Goal: Task Accomplishment & Management: Complete application form

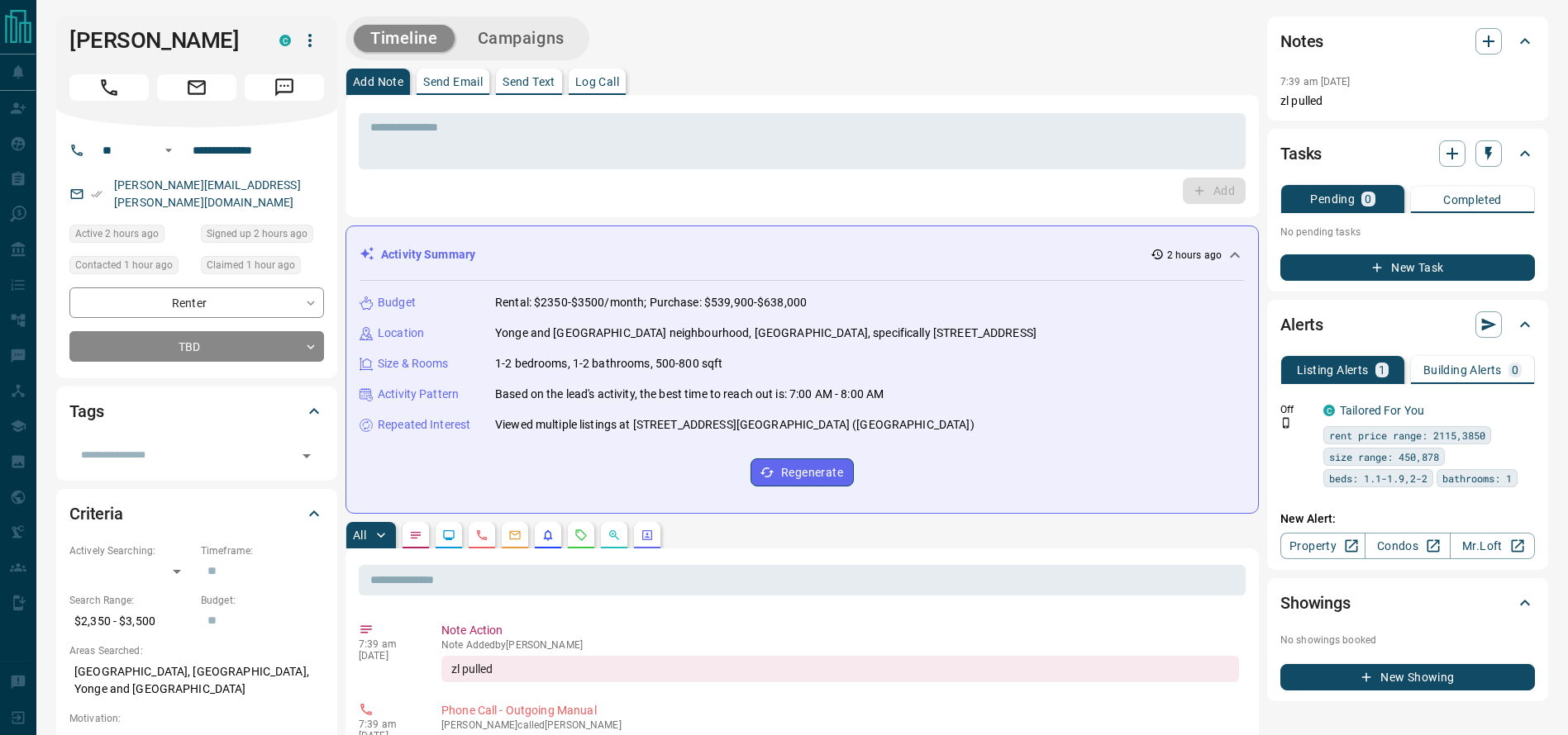
drag, startPoint x: 201, startPoint y: 61, endPoint x: 190, endPoint y: 65, distance: 11.7
click at [190, 65] on div "[PERSON_NAME]" at bounding box center [196, 71] width 281 height 110
click at [113, 99] on button "Call" at bounding box center [109, 88] width 79 height 26
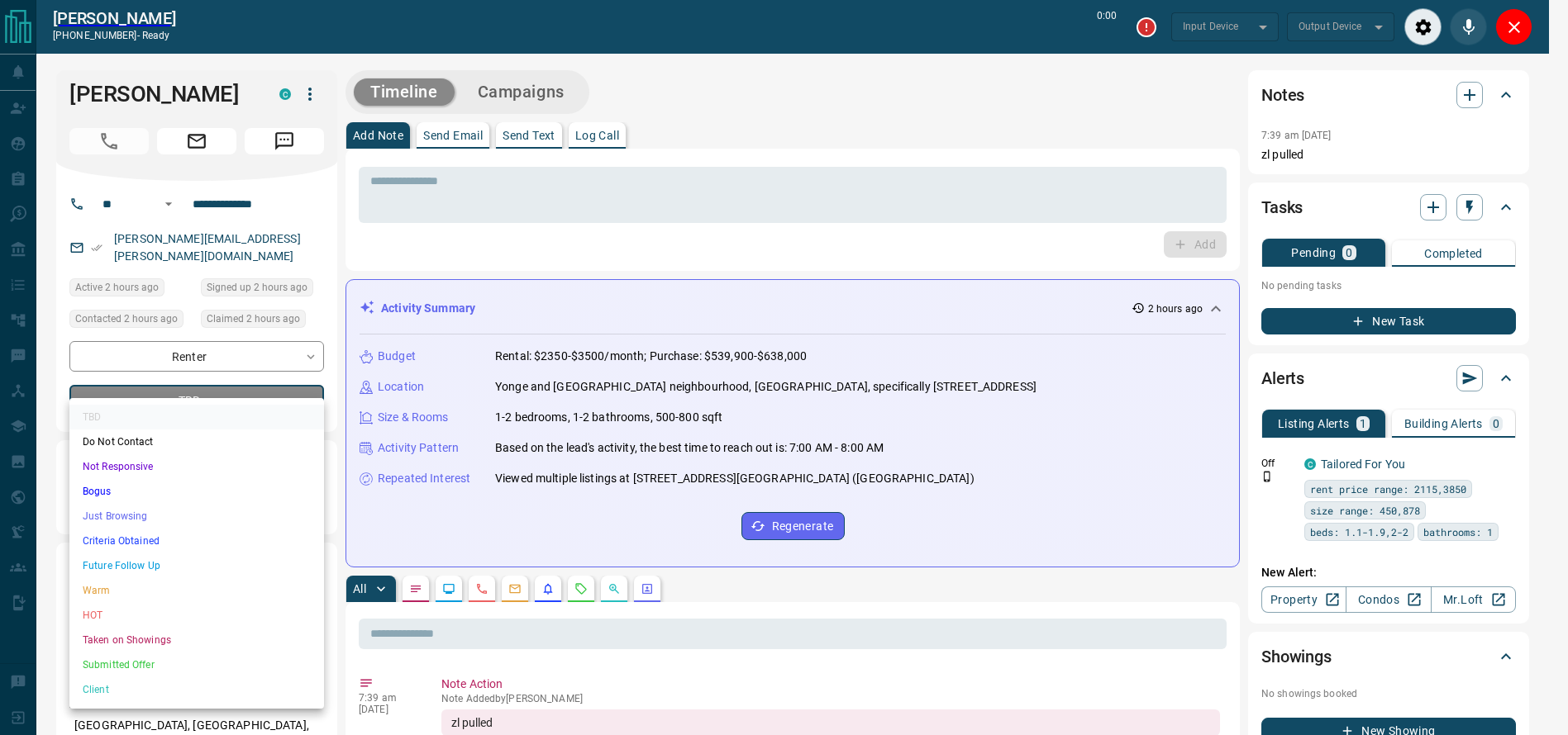
type input "*******"
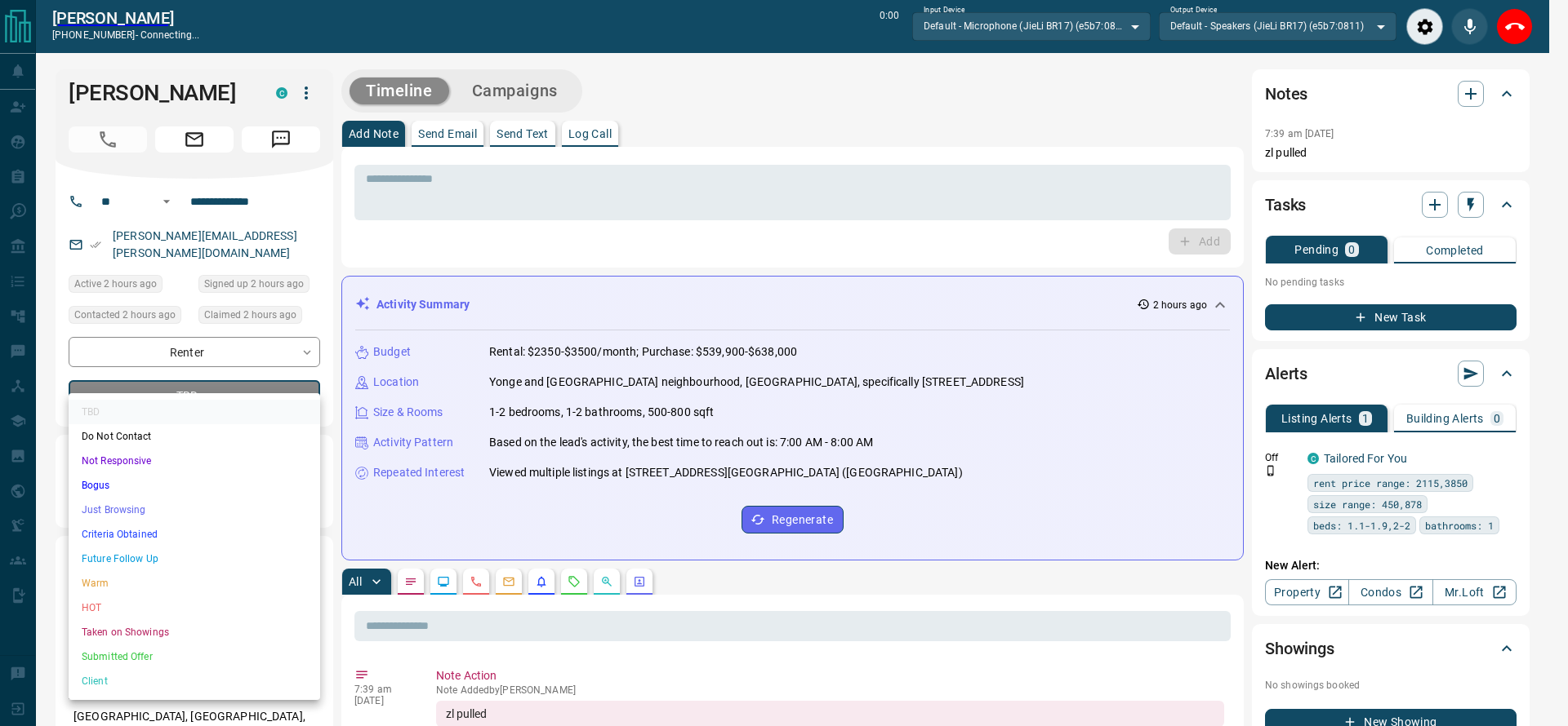
click at [149, 498] on li "Just Browsing" at bounding box center [194, 509] width 251 height 24
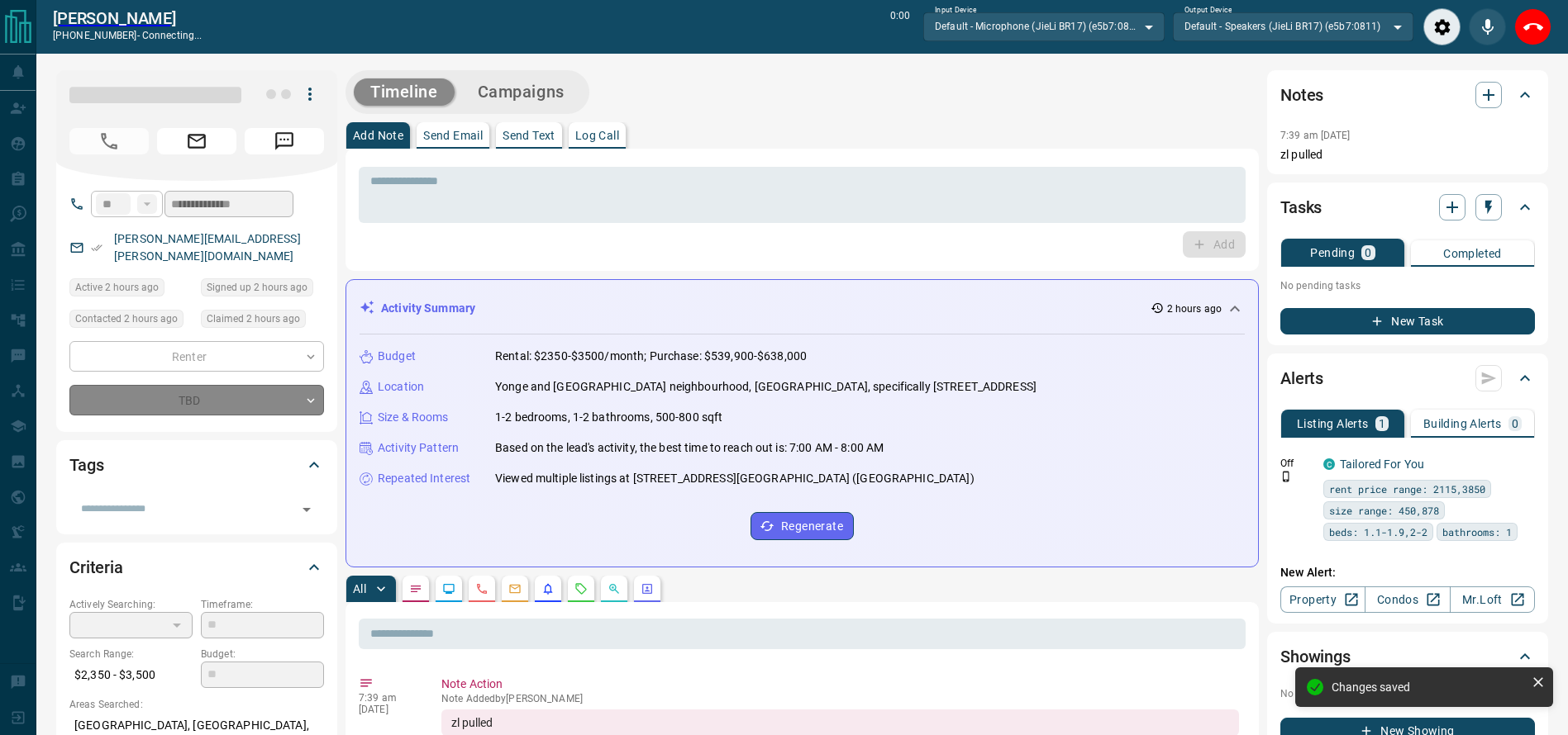
type input "*"
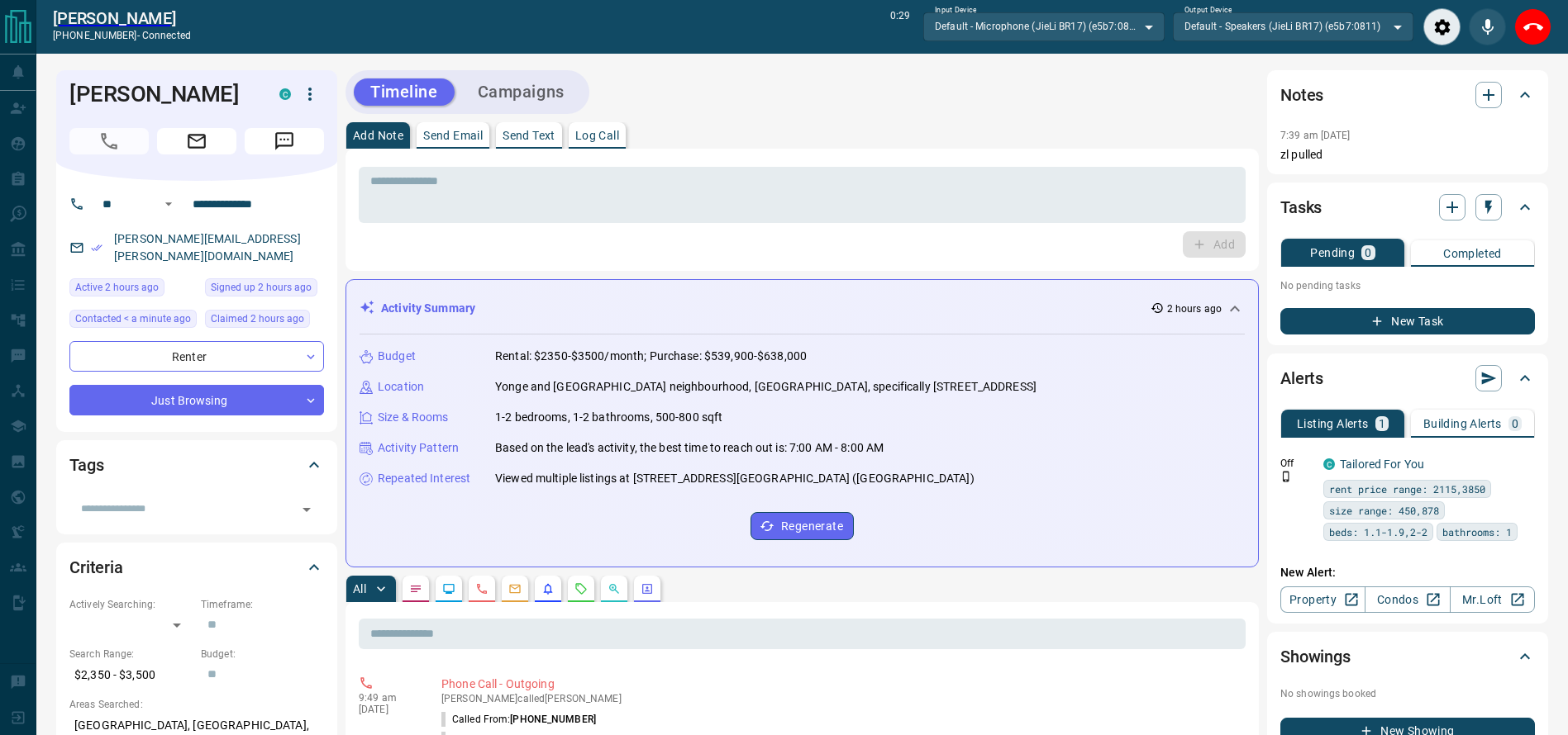
click at [1520, 9] on div "End Call" at bounding box center [1532, 27] width 37 height 37
click at [1534, 34] on button "End Call" at bounding box center [1532, 27] width 37 height 37
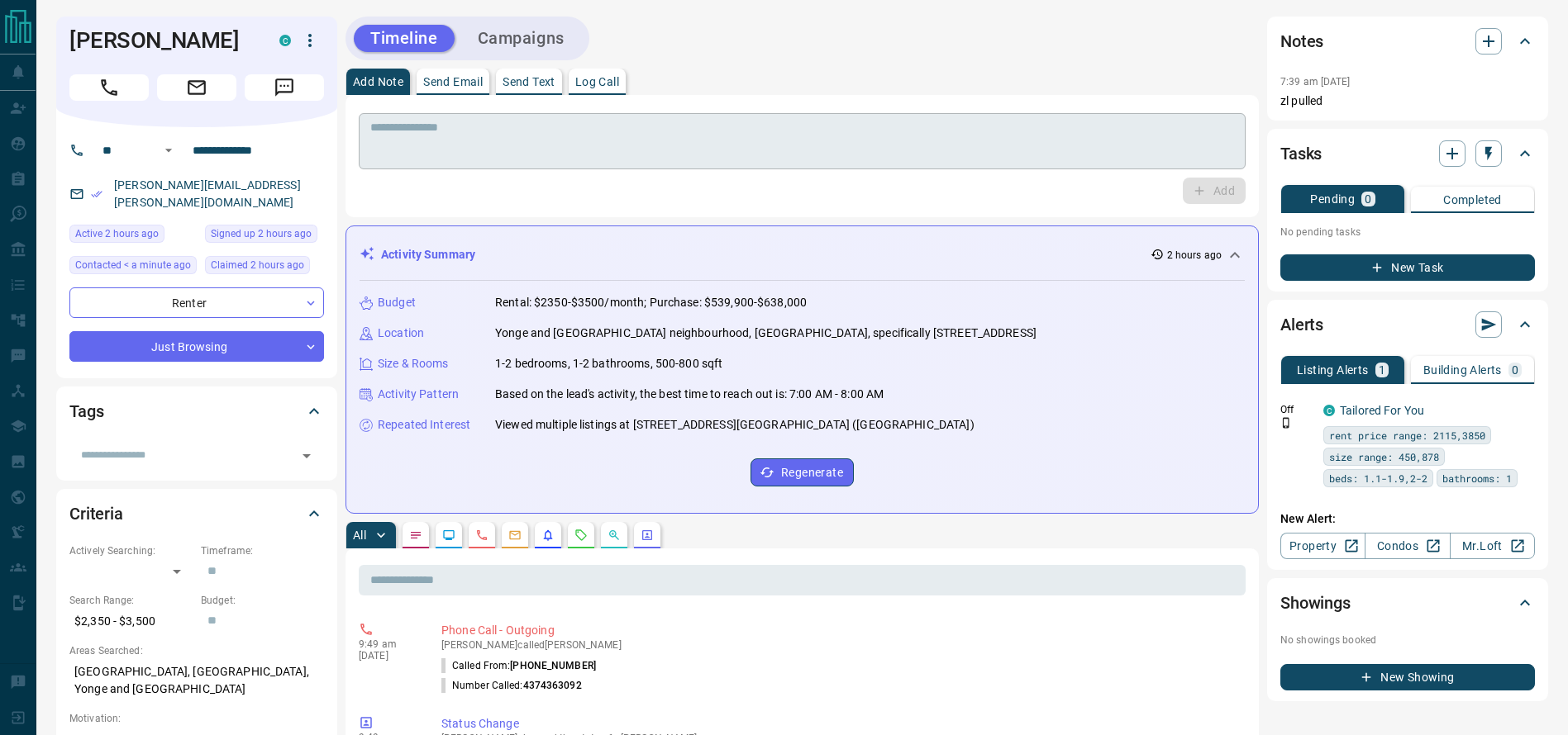
click at [1203, 152] on textarea at bounding box center [802, 142] width 863 height 42
click at [1202, 152] on textarea at bounding box center [802, 142] width 863 height 42
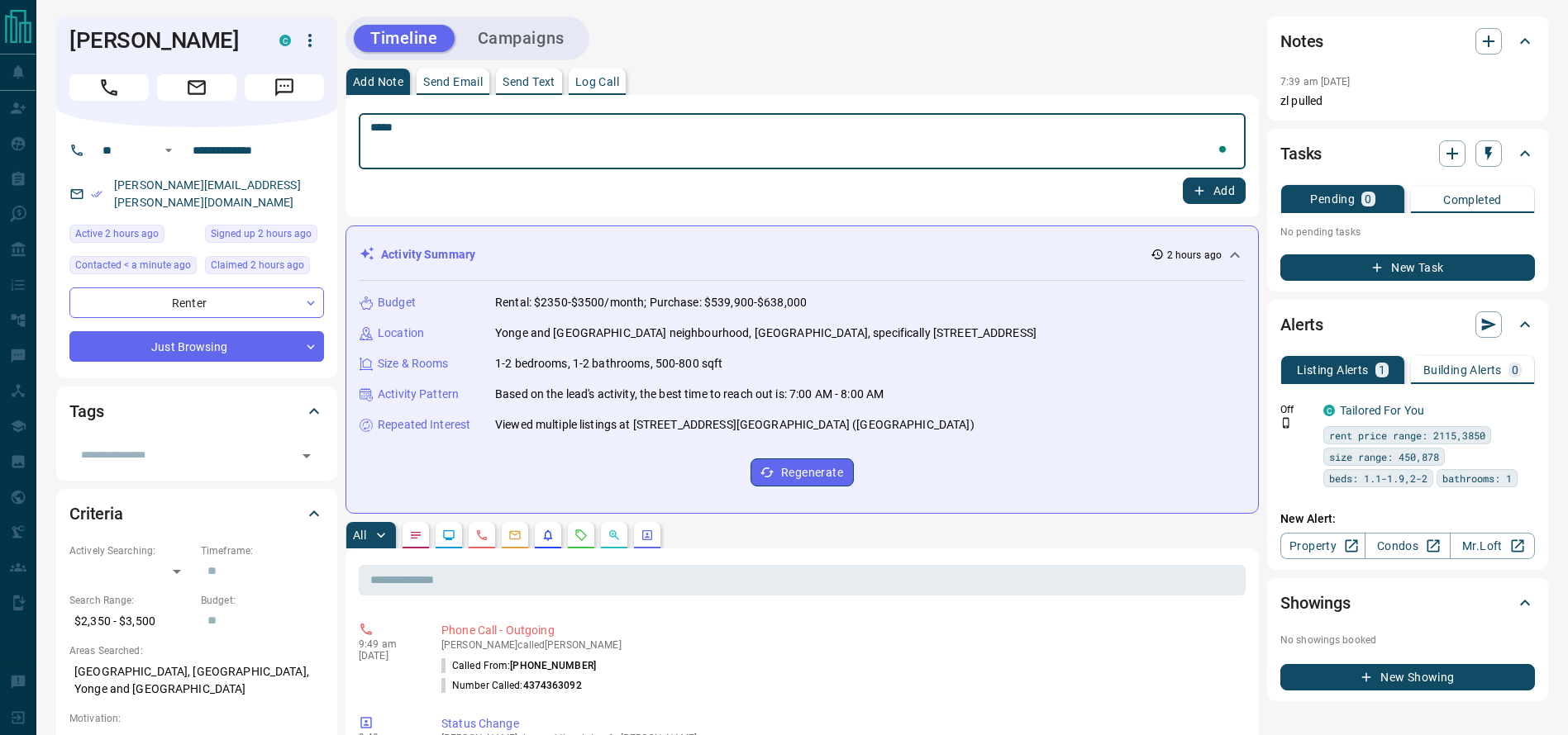
type textarea "******"
